Goal: Task Accomplishment & Management: Manage account settings

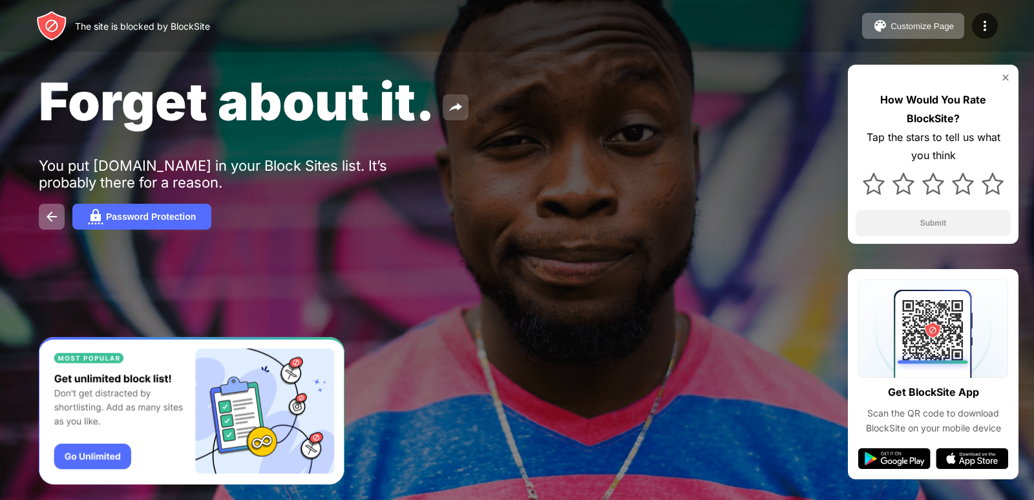
click at [448, 100] on img at bounding box center [456, 108] width 16 height 16
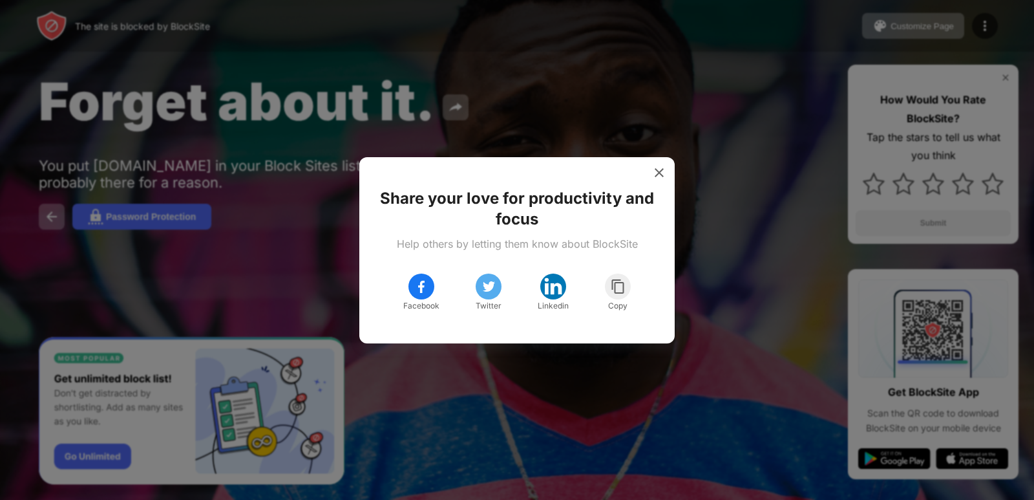
click at [675, 373] on div at bounding box center [517, 250] width 1034 height 500
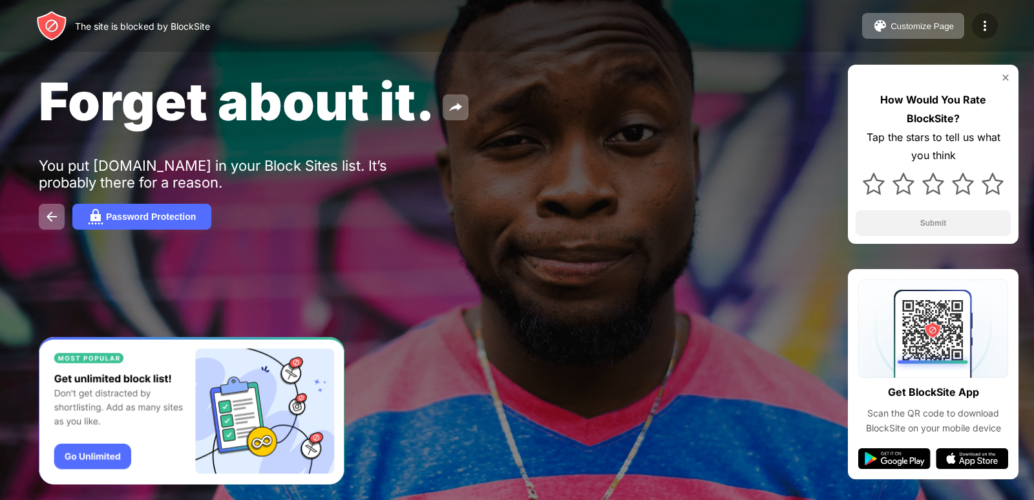
click at [980, 25] on img at bounding box center [985, 26] width 16 height 16
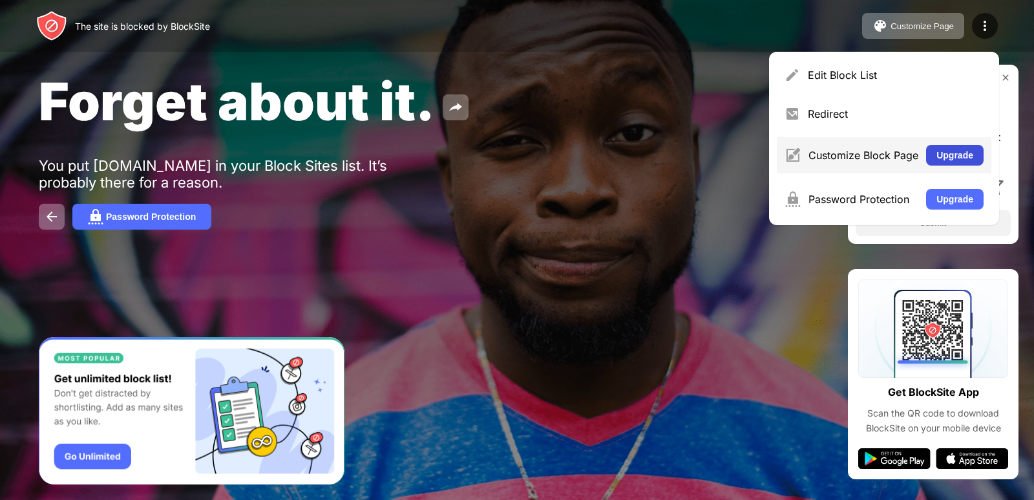
click at [955, 151] on button "Upgrade" at bounding box center [955, 155] width 58 height 21
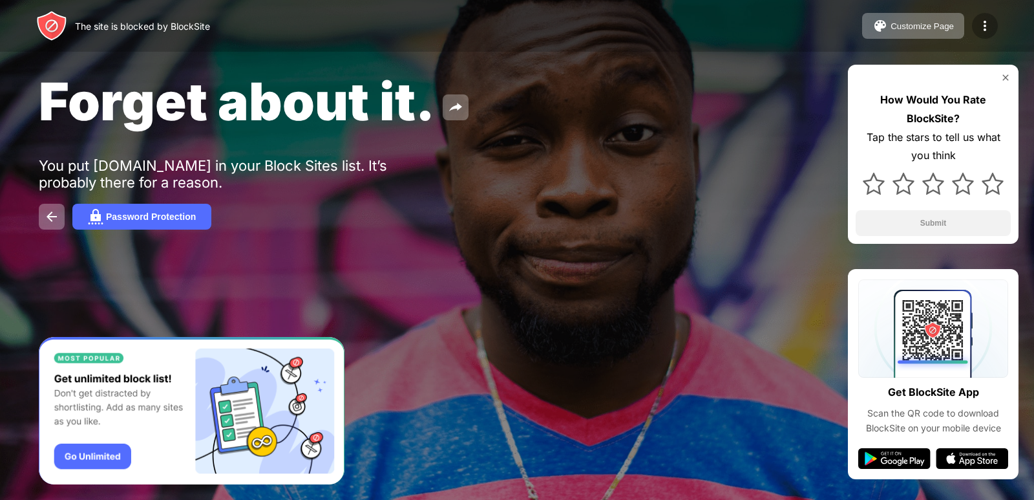
click at [986, 25] on img at bounding box center [985, 26] width 16 height 16
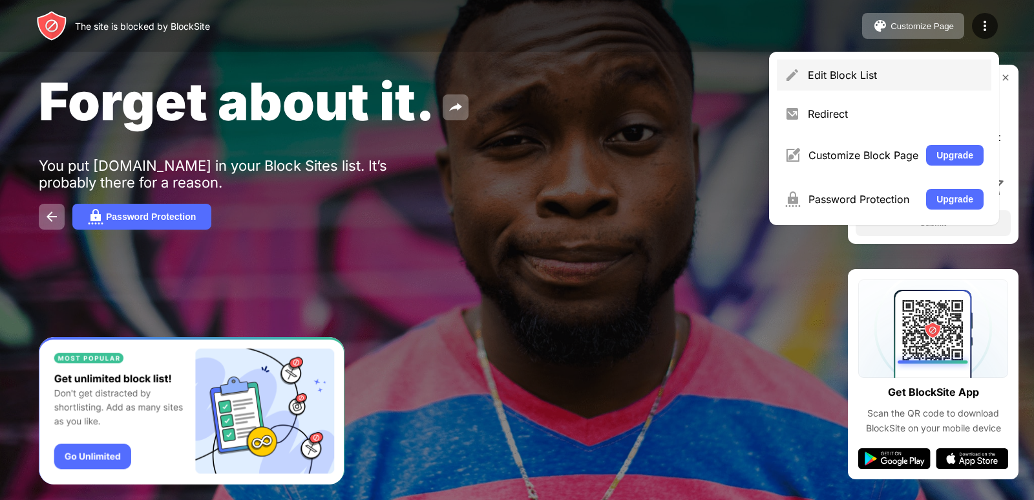
click at [940, 86] on div "Edit Block List" at bounding box center [884, 74] width 215 height 31
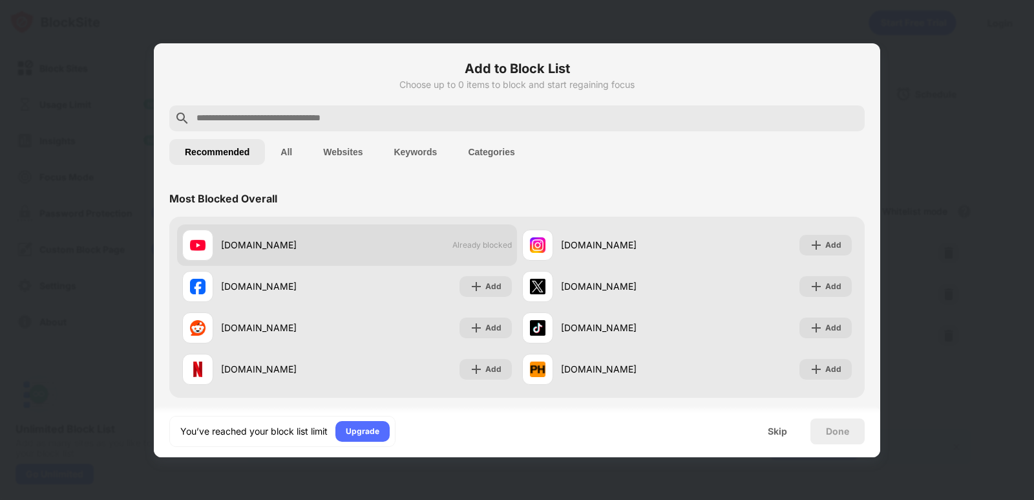
click at [458, 250] on div "youtube.com Already blocked" at bounding box center [347, 244] width 340 height 41
click at [491, 242] on span "Already blocked" at bounding box center [481, 245] width 59 height 10
click at [500, 260] on div "youtube.com Already blocked" at bounding box center [347, 244] width 340 height 41
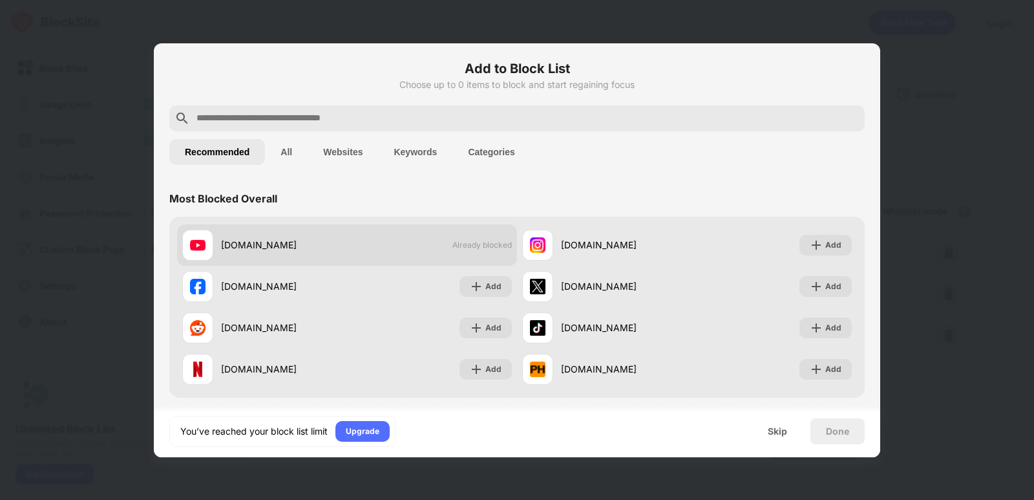
click at [500, 260] on div "youtube.com Already blocked" at bounding box center [347, 244] width 340 height 41
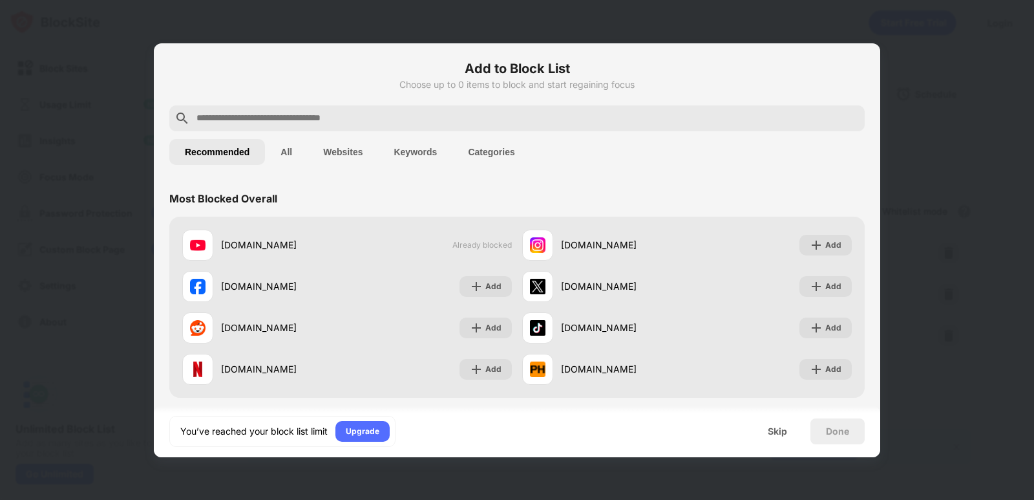
scroll to position [362, 0]
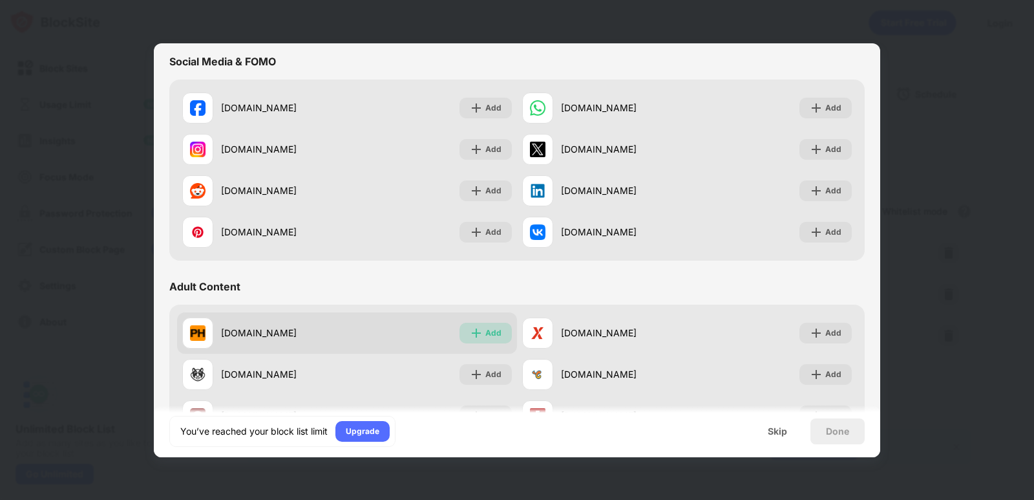
click at [488, 332] on div "Add" at bounding box center [493, 332] width 16 height 13
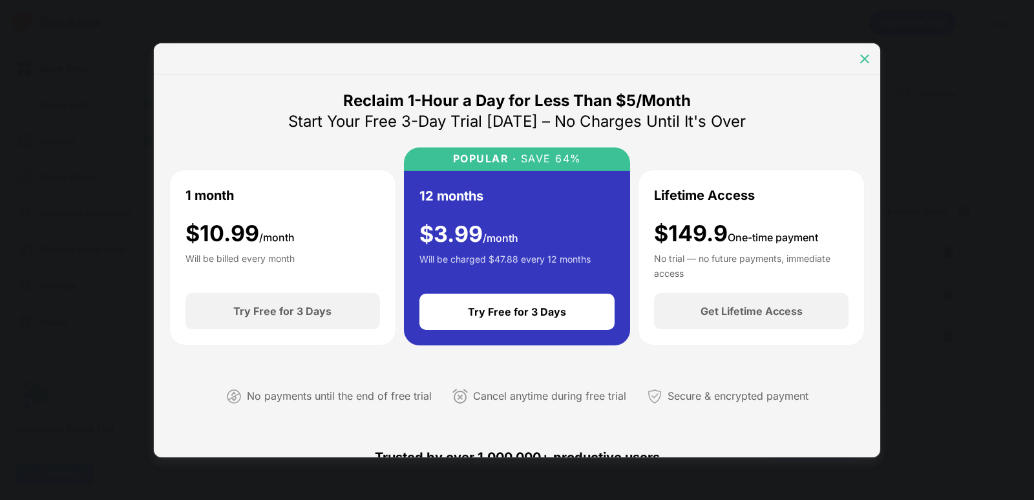
click at [866, 53] on img at bounding box center [864, 58] width 13 height 13
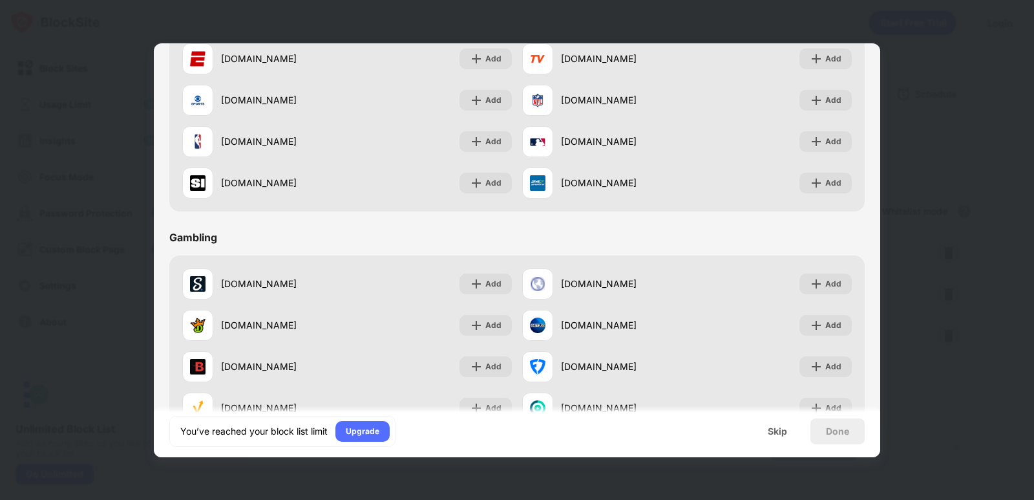
scroll to position [1355, 0]
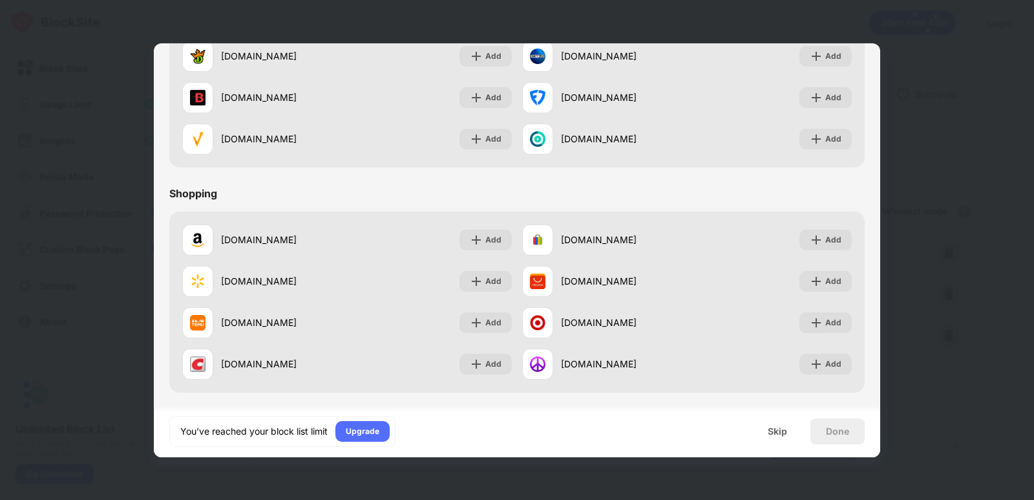
click at [876, 423] on div "You’ve reached your block list limit Upgrade Skip Done" at bounding box center [517, 431] width 726 height 52
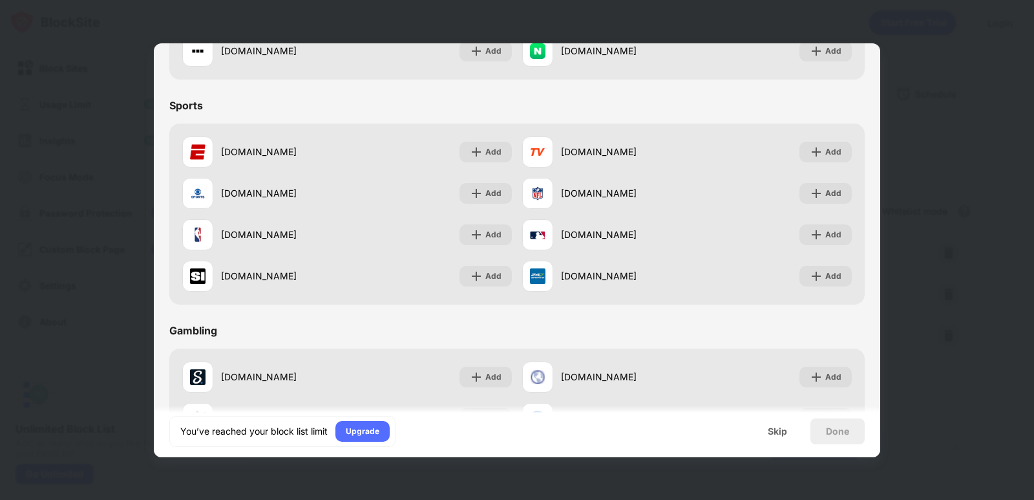
scroll to position [631, 0]
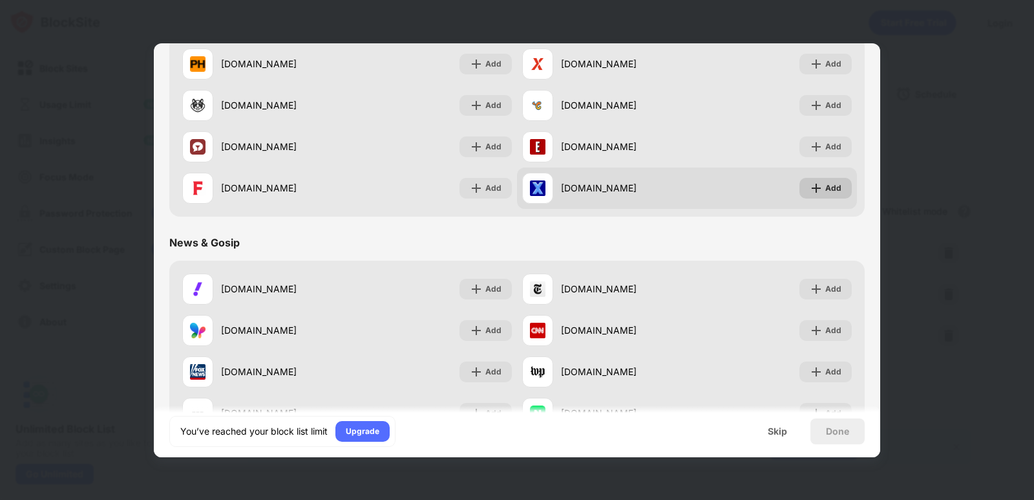
click at [825, 189] on div "Add" at bounding box center [833, 188] width 16 height 13
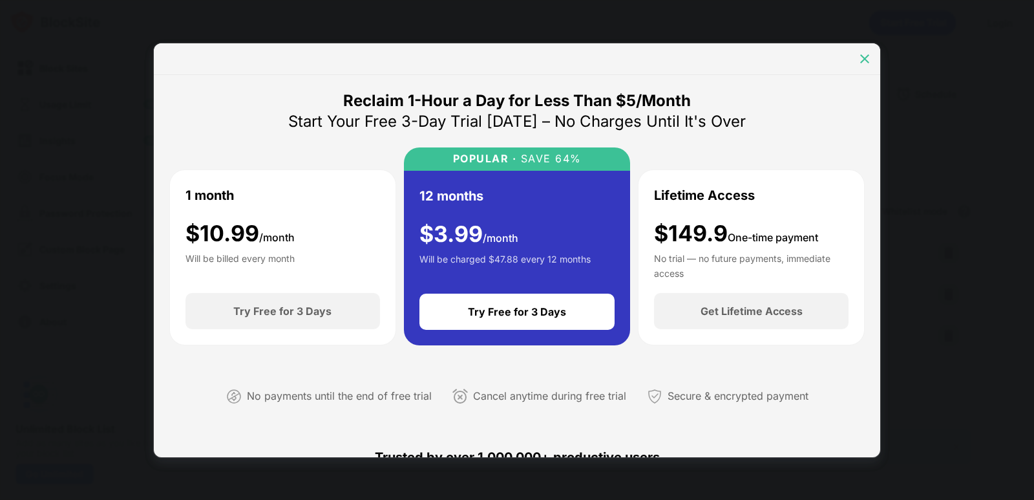
click at [871, 49] on div at bounding box center [864, 58] width 21 height 21
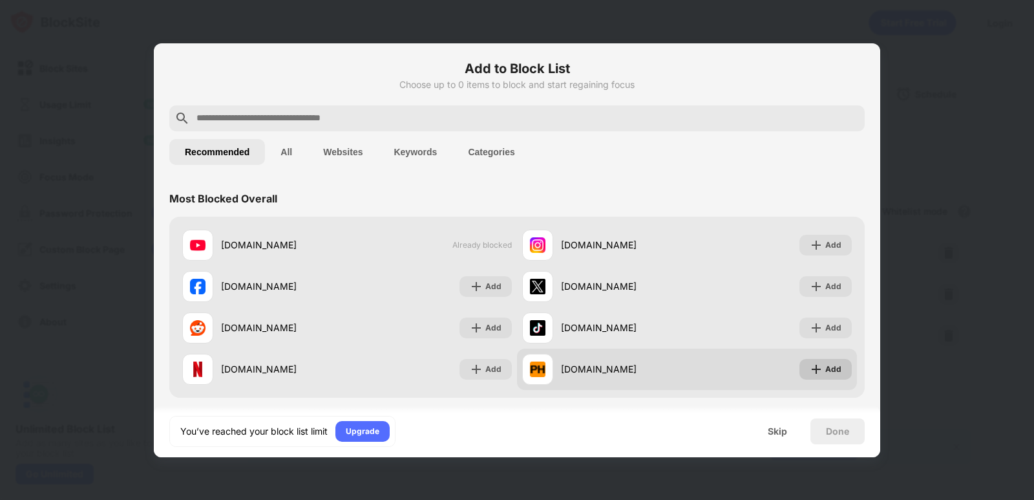
click at [825, 363] on div "Add" at bounding box center [833, 369] width 16 height 13
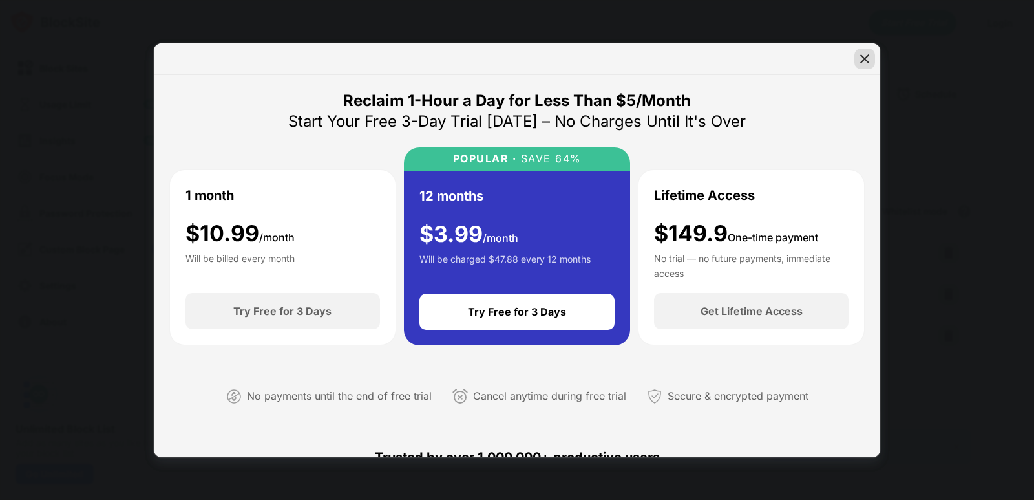
click at [862, 56] on img at bounding box center [864, 58] width 13 height 13
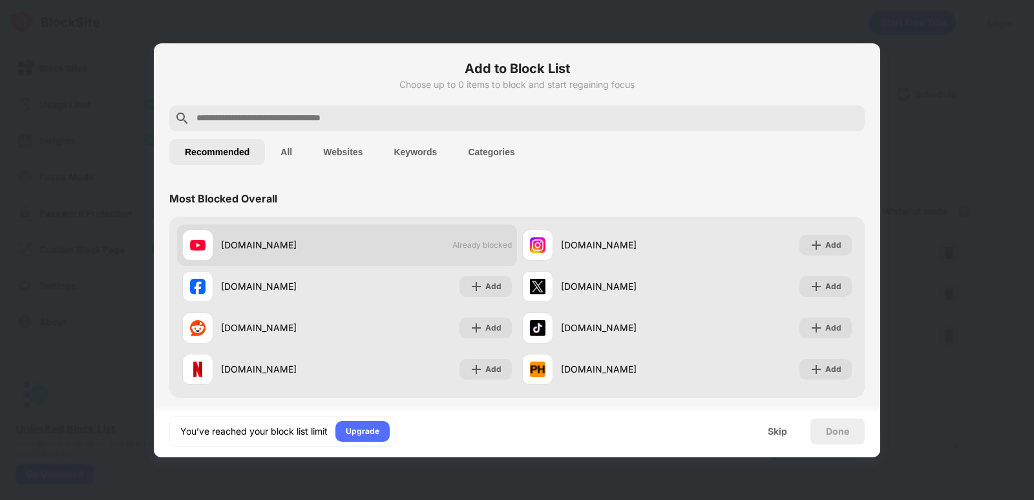
click at [445, 254] on div "youtube.com Already blocked" at bounding box center [347, 244] width 340 height 41
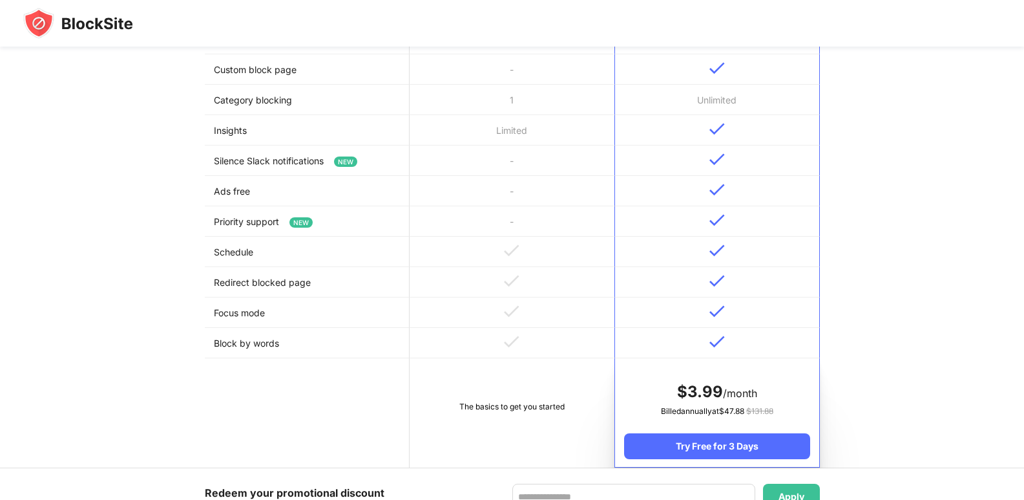
scroll to position [825, 0]
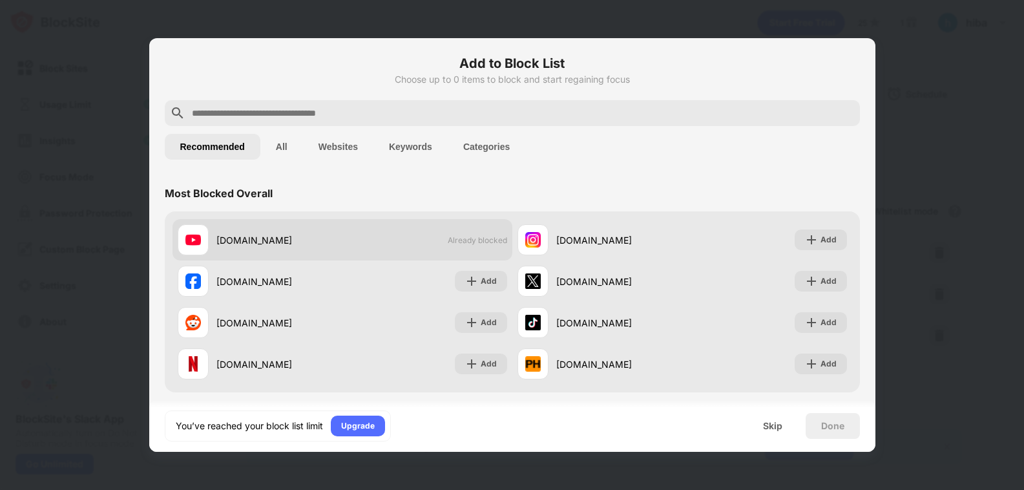
click at [461, 237] on span "Already blocked" at bounding box center [477, 240] width 59 height 10
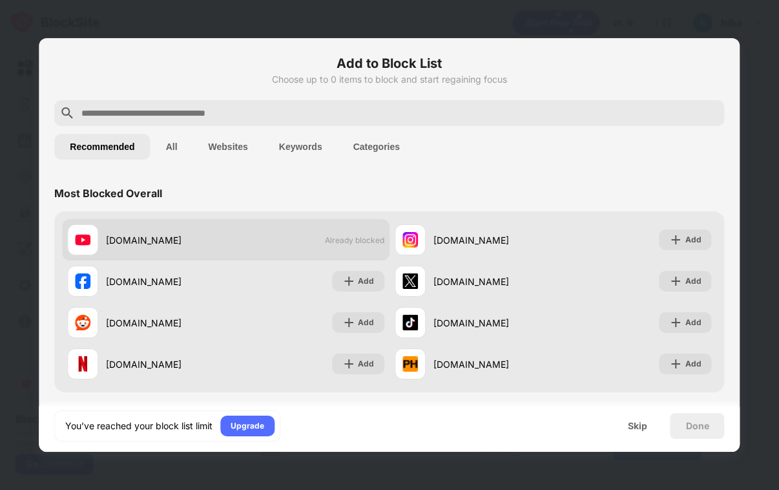
click at [300, 239] on div "youtube.com Already blocked" at bounding box center [226, 239] width 328 height 41
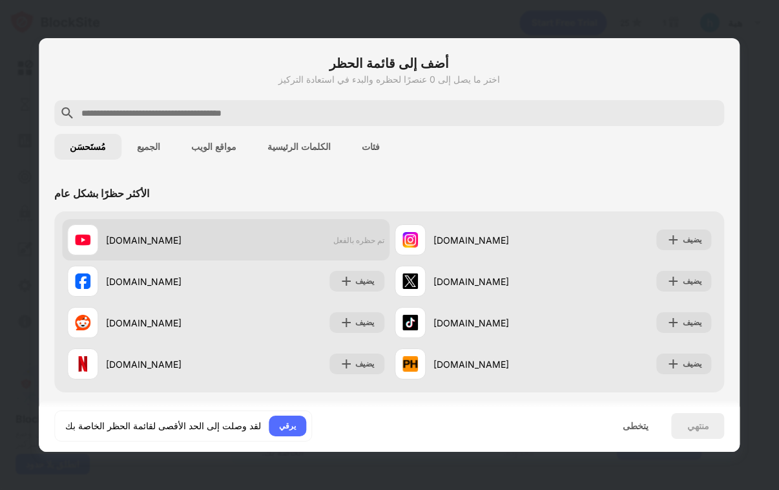
click at [352, 242] on font "تم حظره بالفعل" at bounding box center [358, 240] width 51 height 10
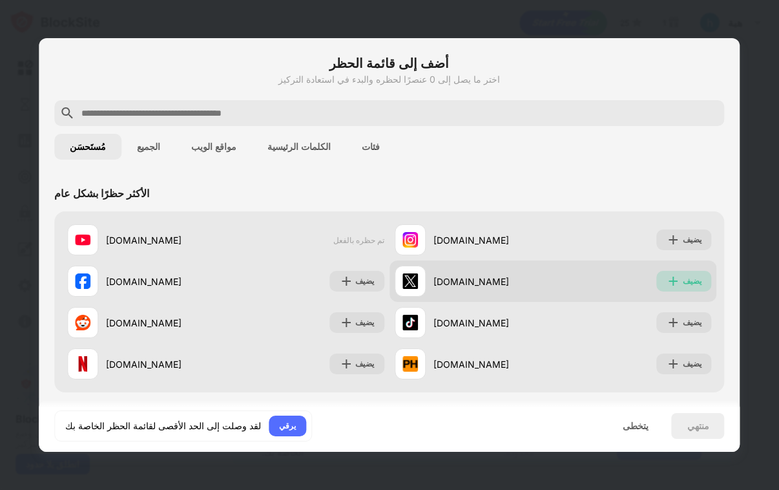
click at [683, 284] on font "يضيف" at bounding box center [692, 281] width 19 height 10
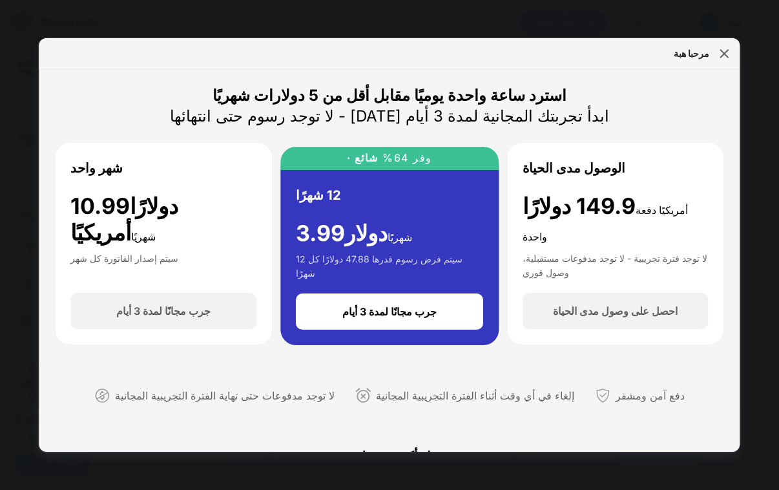
scroll to position [334, 0]
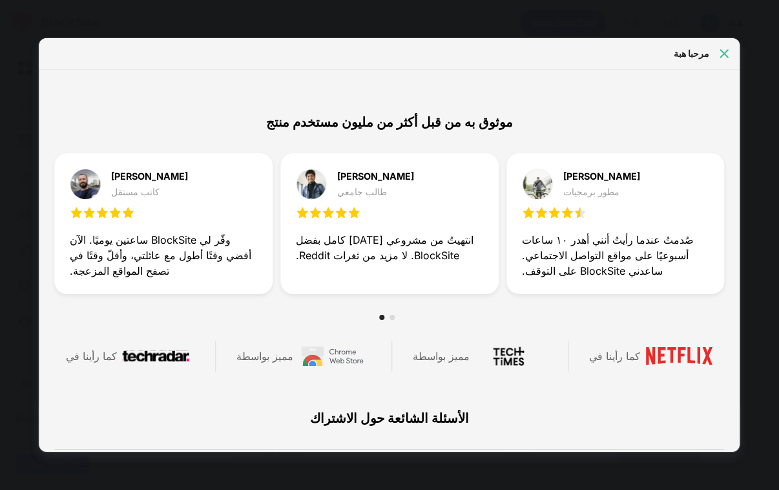
click at [730, 50] on img at bounding box center [725, 53] width 13 height 13
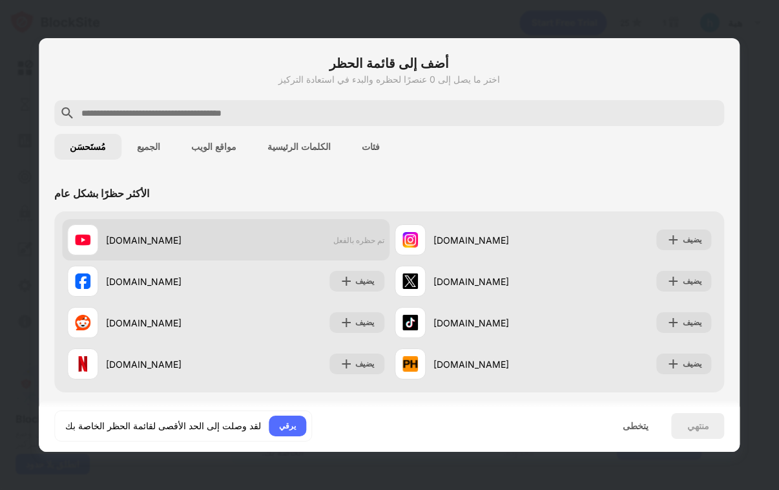
click at [242, 240] on div "youtube.com تم حظره بالفعل" at bounding box center [226, 239] width 328 height 41
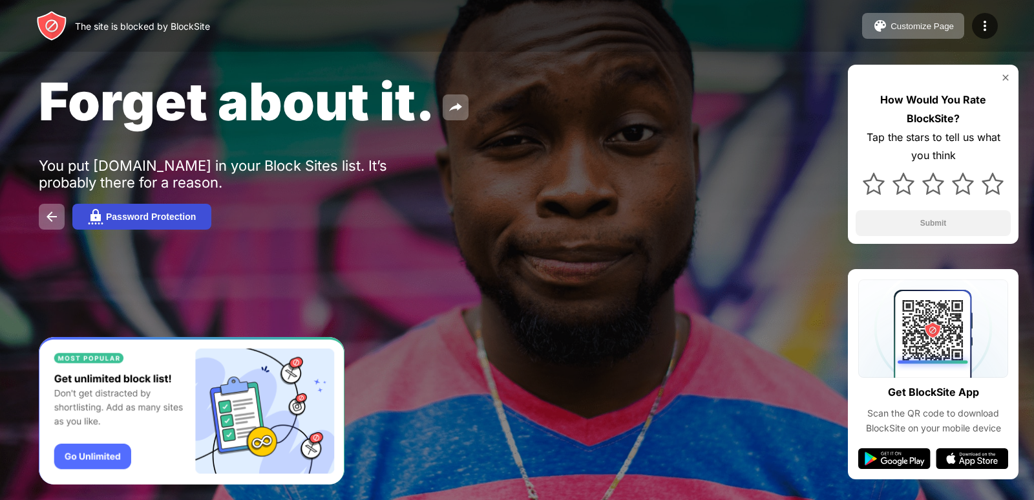
click at [178, 215] on div "Password Protection" at bounding box center [151, 216] width 90 height 10
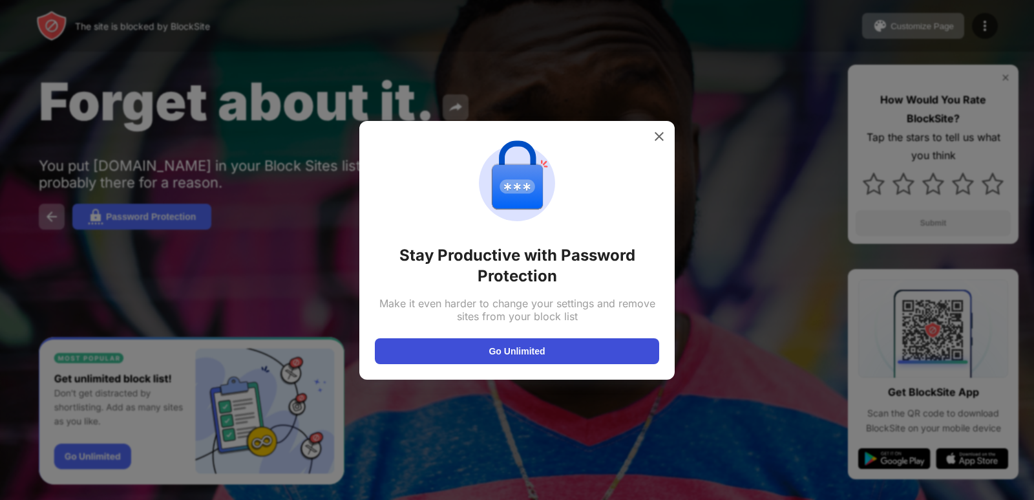
click at [535, 346] on button "Go Unlimited" at bounding box center [517, 351] width 284 height 26
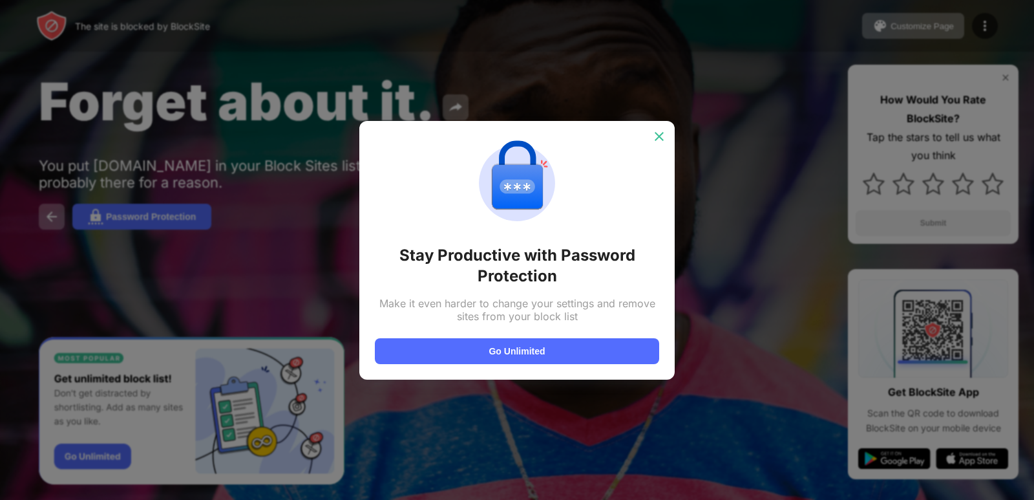
click at [653, 134] on img at bounding box center [659, 136] width 13 height 13
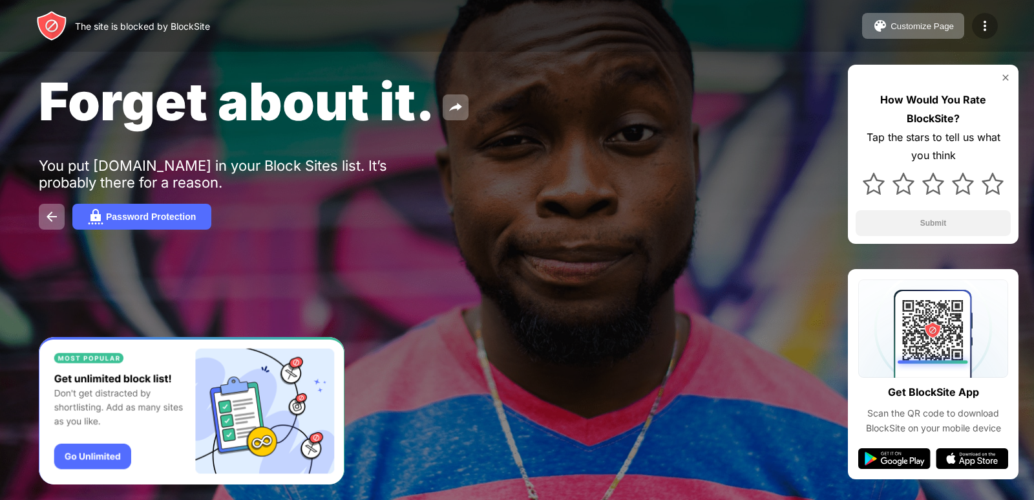
click at [974, 18] on div at bounding box center [985, 26] width 26 height 26
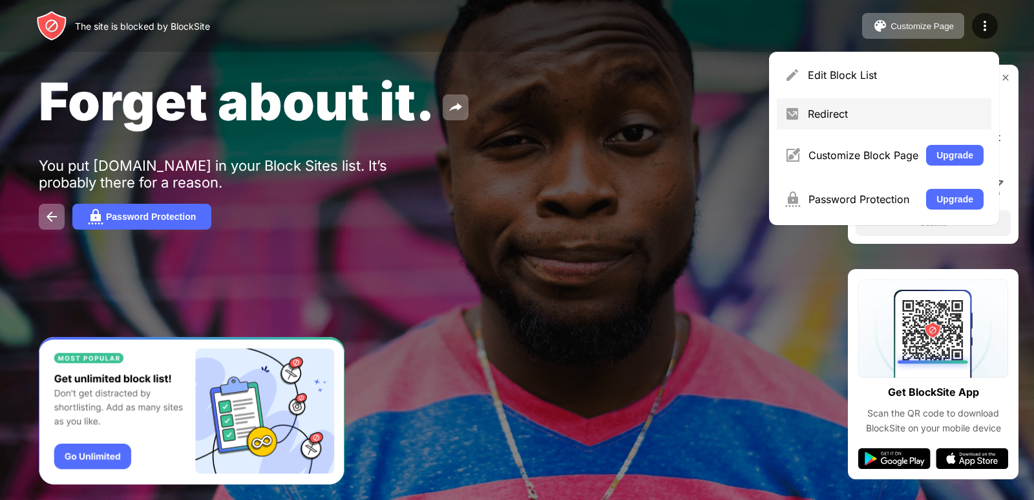
click at [854, 114] on div "Redirect" at bounding box center [896, 113] width 176 height 13
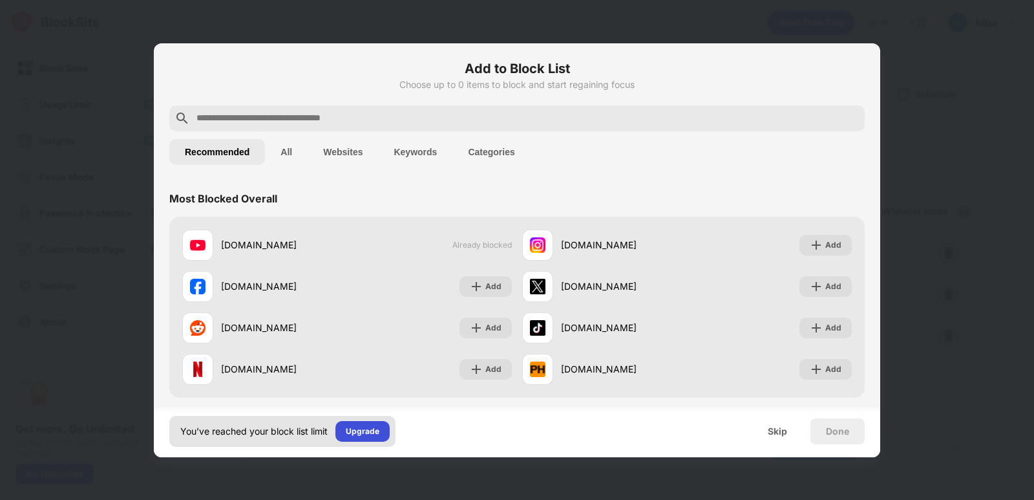
click at [367, 423] on div "Upgrade" at bounding box center [362, 431] width 54 height 21
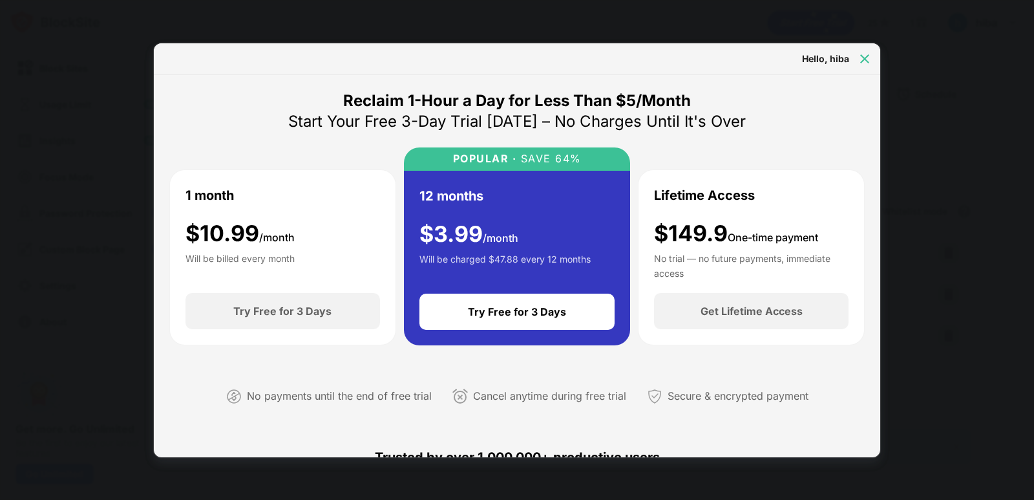
click at [864, 52] on img at bounding box center [864, 58] width 13 height 13
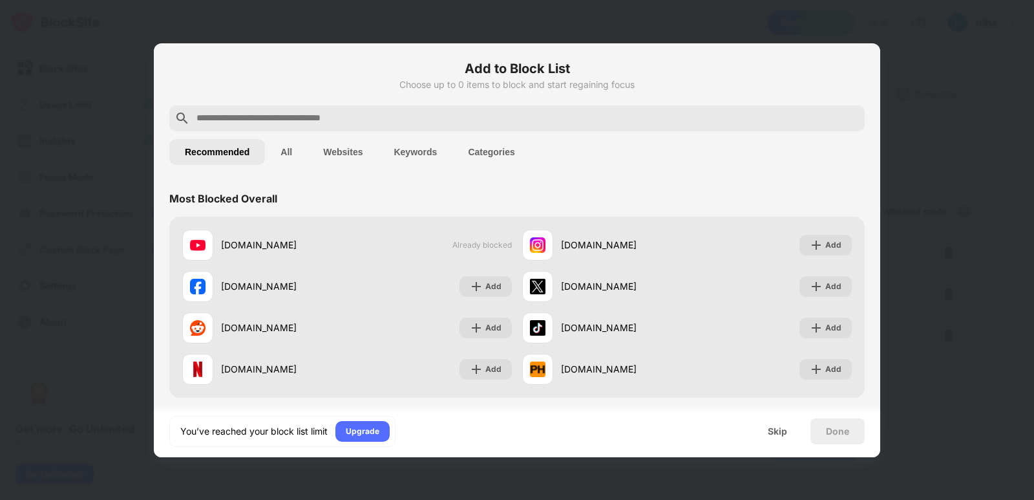
click at [290, 156] on button "All" at bounding box center [286, 152] width 43 height 26
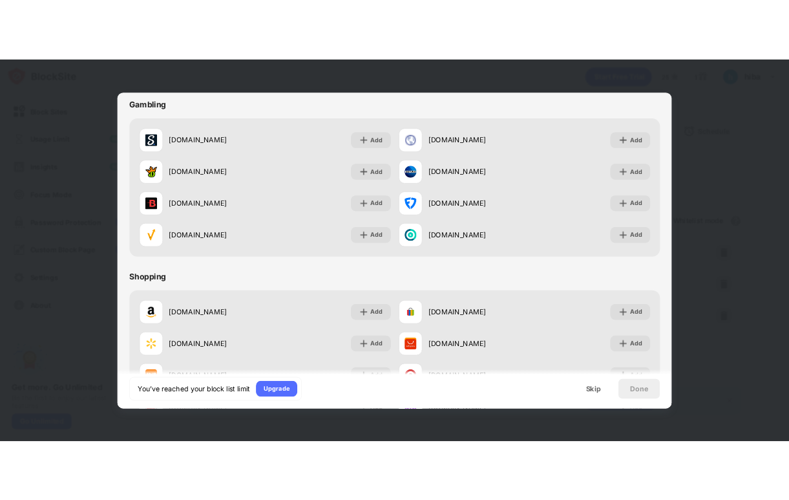
scroll to position [1809, 0]
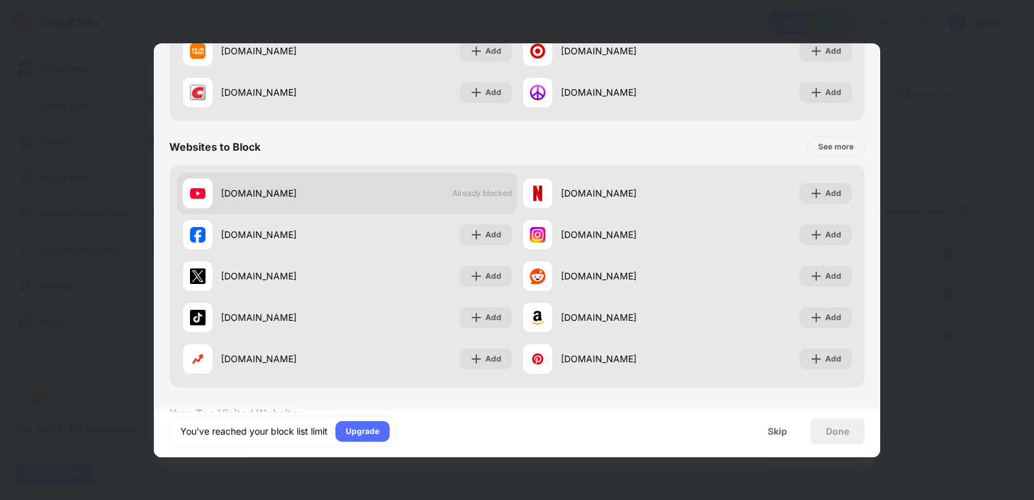
click at [486, 178] on div "youtube.com Already blocked" at bounding box center [347, 193] width 340 height 41
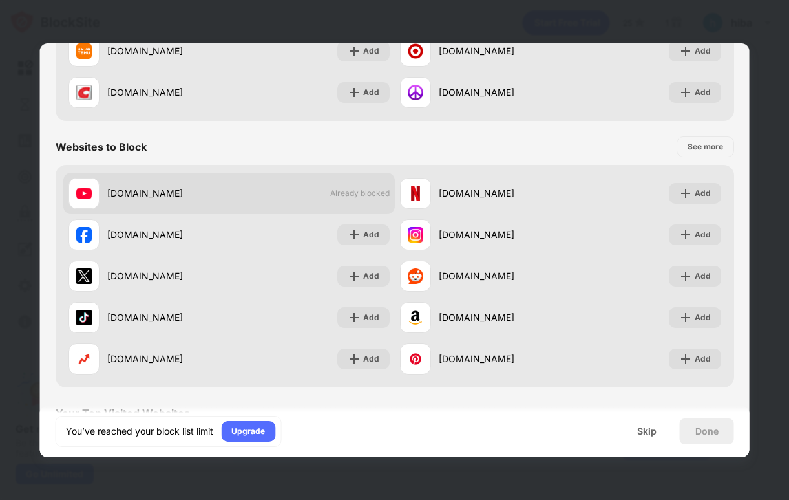
click at [244, 184] on div "youtube.com Already blocked" at bounding box center [229, 193] width 332 height 41
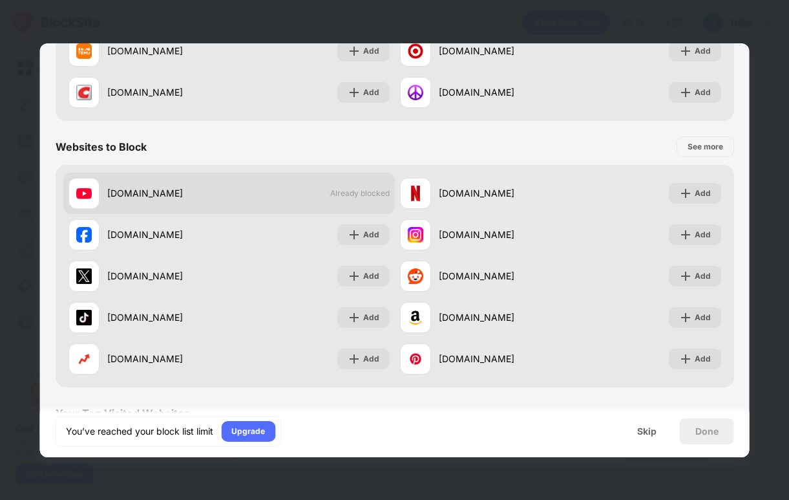
click at [244, 184] on div "youtube.com Already blocked" at bounding box center [229, 193] width 332 height 41
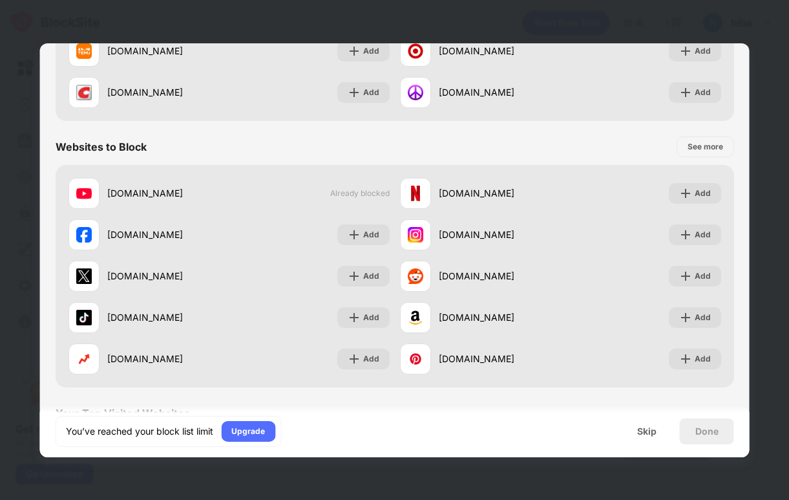
click at [757, 419] on div at bounding box center [394, 250] width 789 height 500
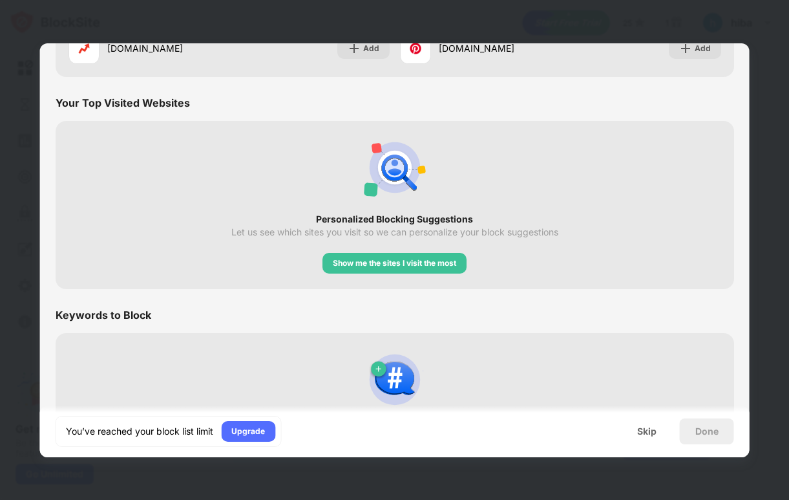
scroll to position [2094, 0]
